Goal: Information Seeking & Learning: Find specific fact

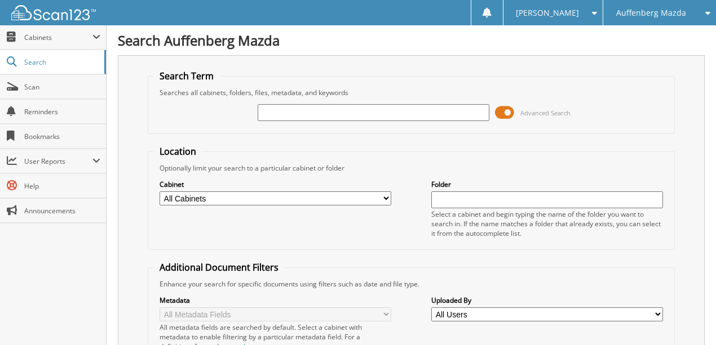
click at [285, 110] on input "text" at bounding box center [374, 112] width 232 height 17
type input "10869V"
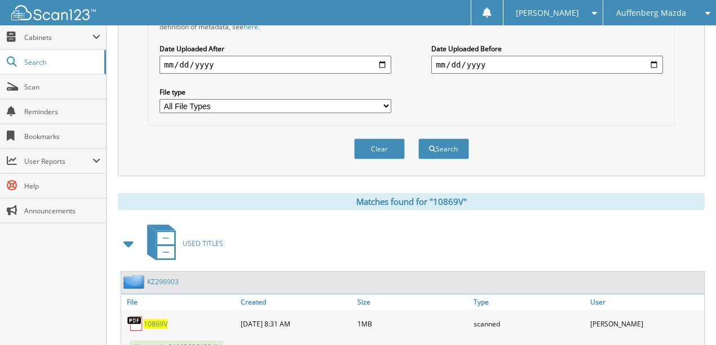
scroll to position [353, 0]
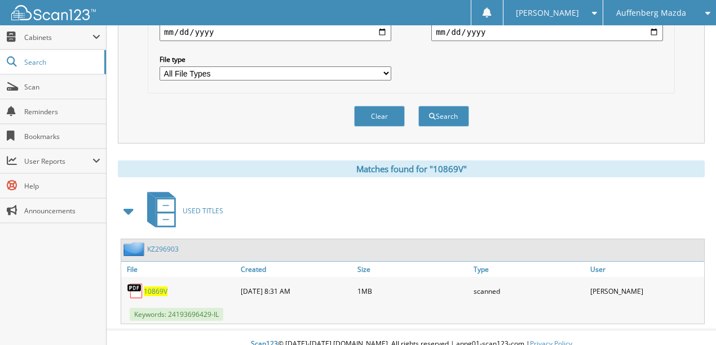
click at [154, 287] on span "10869V" at bounding box center [156, 292] width 24 height 10
click at [376, 106] on button "Clear" at bounding box center [379, 116] width 51 height 21
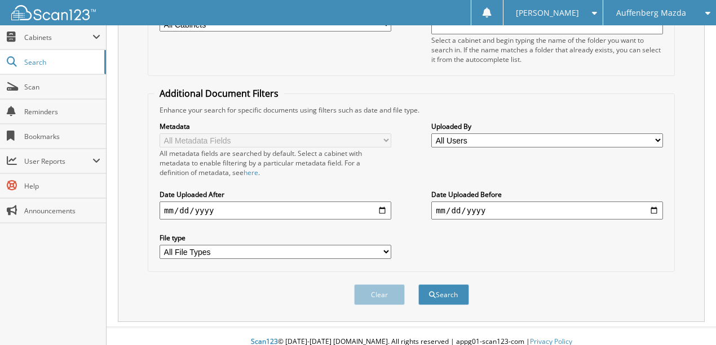
click at [649, 10] on span "Auffenberg Mazda" at bounding box center [651, 13] width 70 height 7
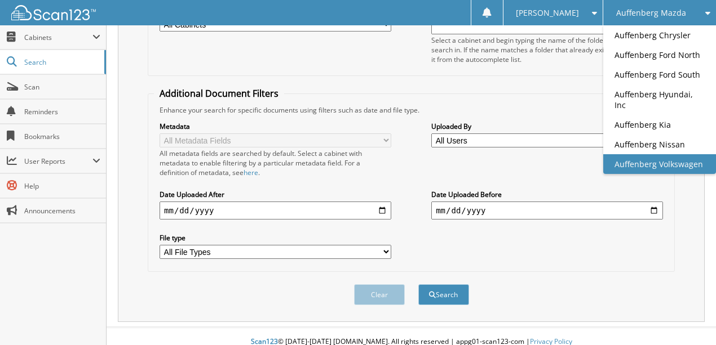
click at [668, 155] on link "Auffenberg Volkswagen" at bounding box center [659, 164] width 113 height 20
